Goal: Navigation & Orientation: Find specific page/section

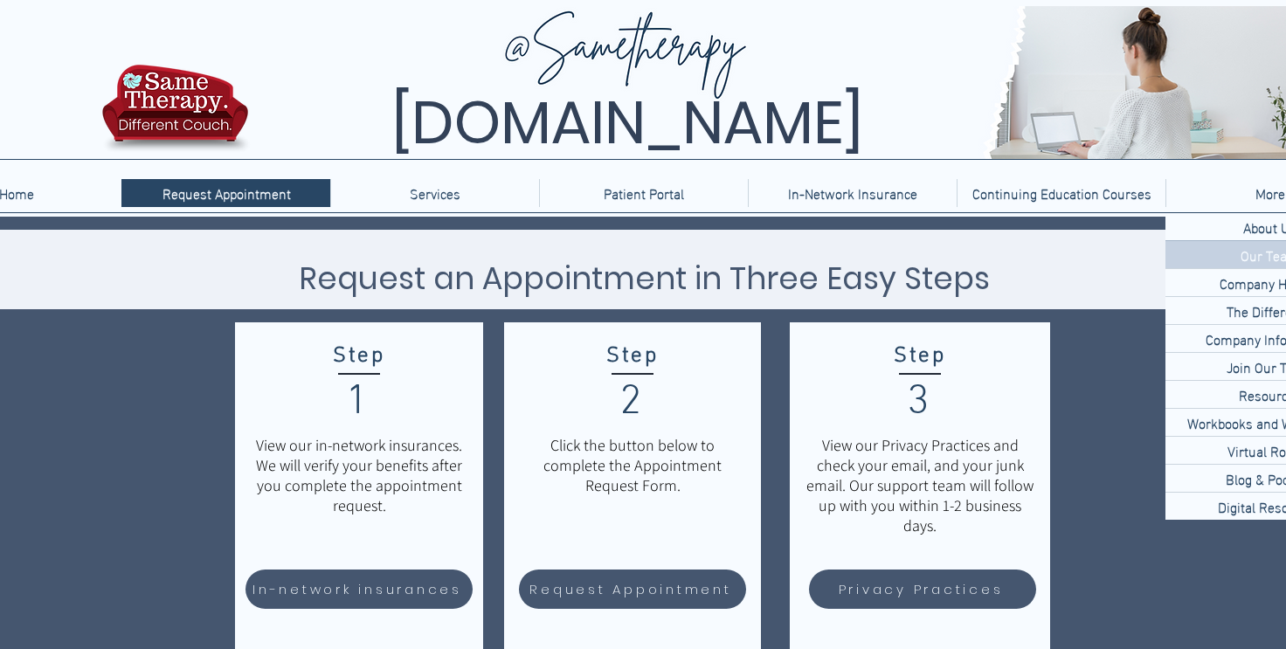
click at [1251, 256] on p "Our Team" at bounding box center [1270, 254] width 73 height 27
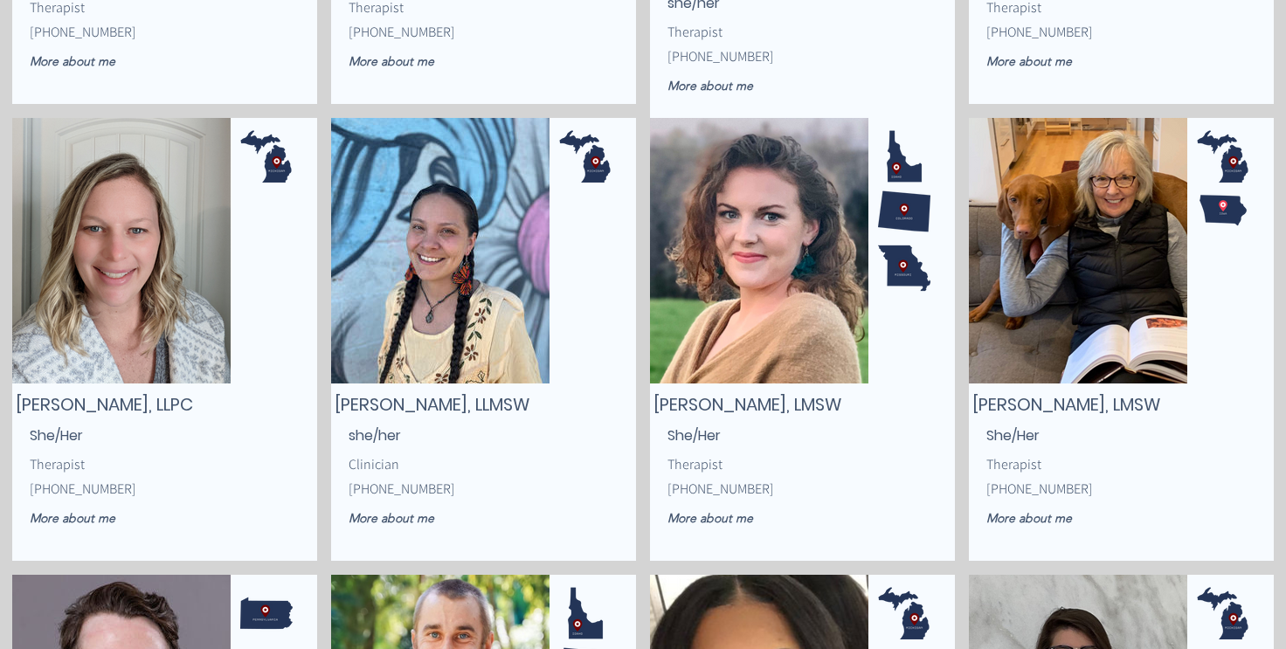
scroll to position [2031, 0]
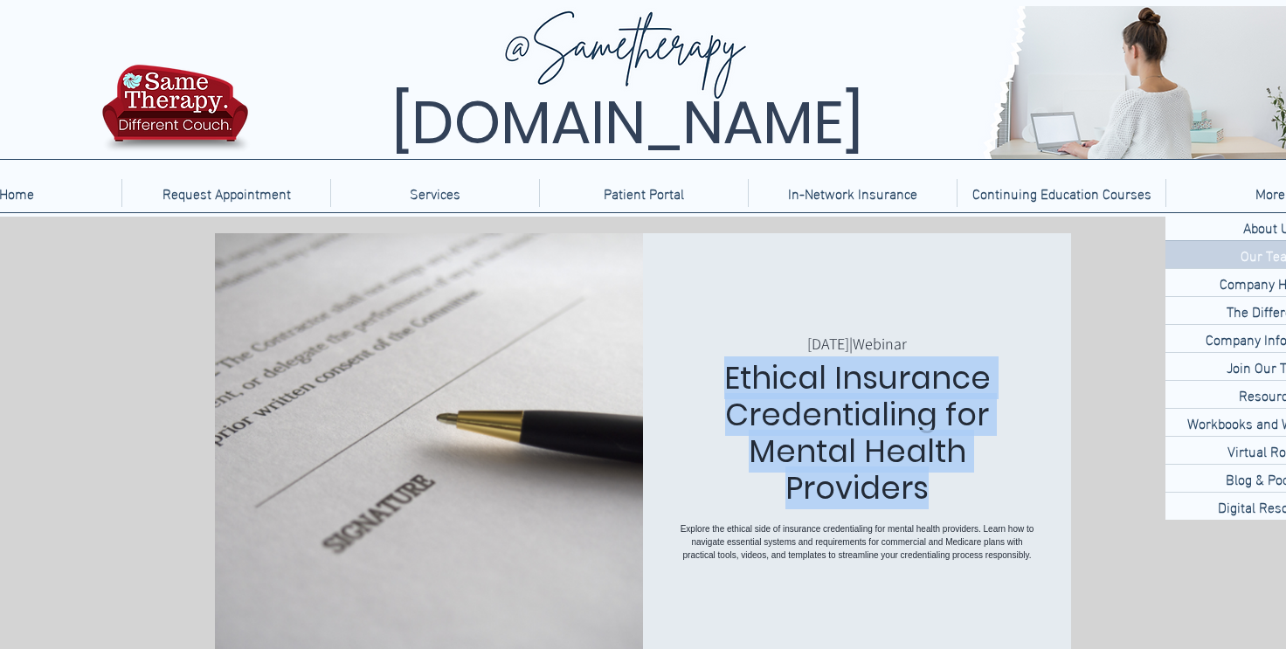
click at [1252, 259] on p "Our Team" at bounding box center [1270, 254] width 73 height 27
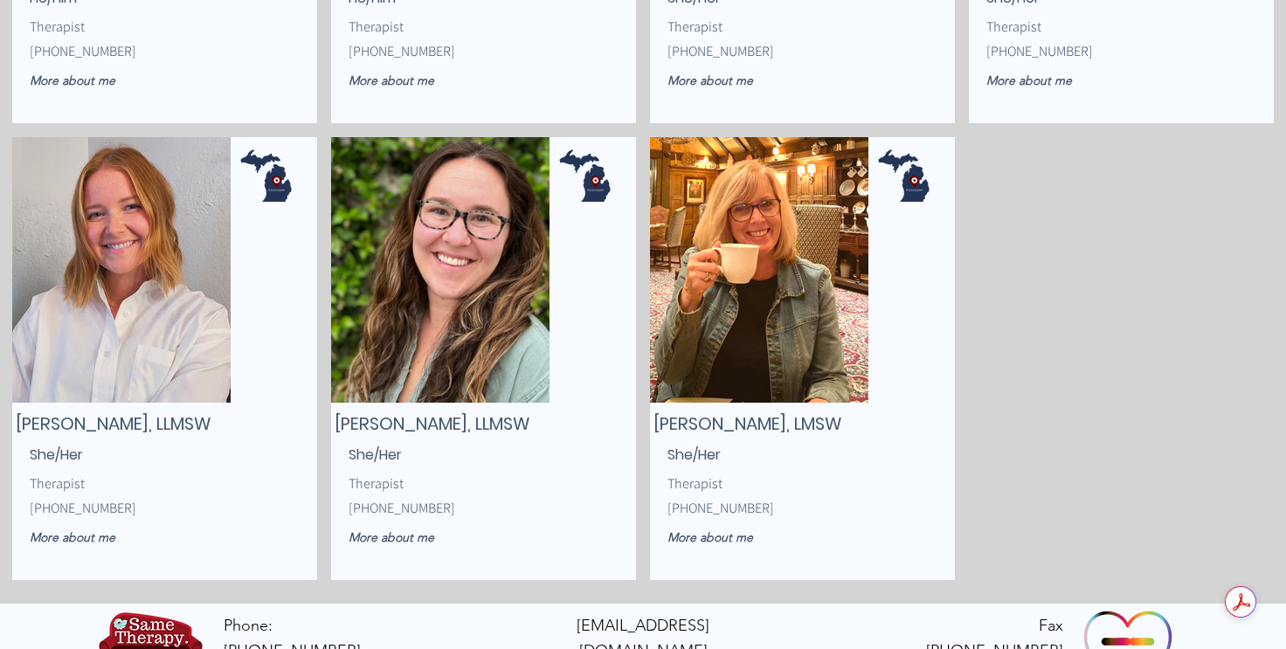
scroll to position [2922, 0]
